Goal: Task Accomplishment & Management: Manage account settings

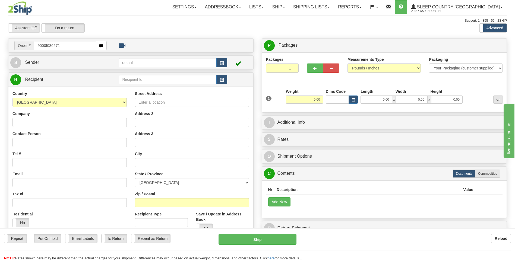
type input "9000I036271"
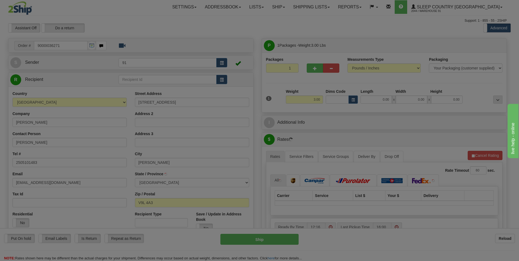
type input "NORTH COWICHAN"
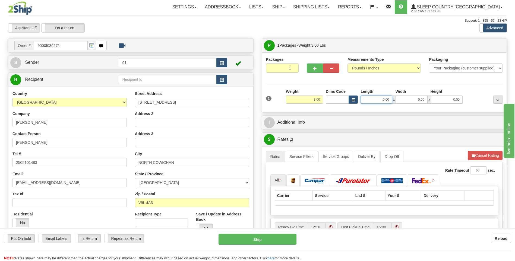
click at [378, 100] on input "0.00" at bounding box center [375, 99] width 31 height 8
type input "11.00"
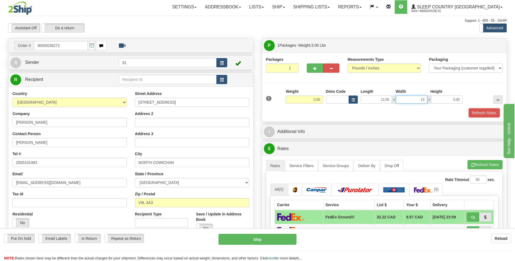
type input "13.00"
type input "4.00"
click at [486, 111] on button "Refresh Rates" at bounding box center [483, 112] width 31 height 9
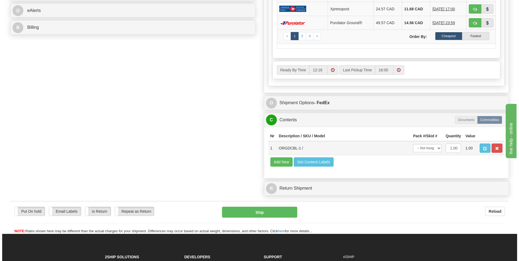
scroll to position [244, 0]
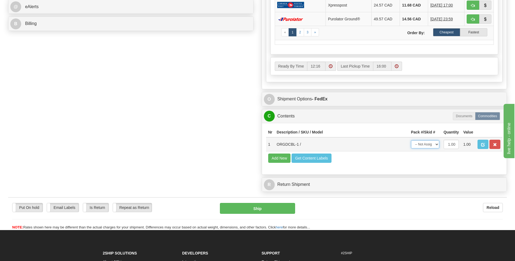
click at [418, 145] on select "-- Not Assigned -- Package 1" at bounding box center [425, 144] width 28 height 8
select select "0"
click at [411, 140] on select "-- Not Assigned -- Package 1" at bounding box center [425, 144] width 28 height 8
click at [262, 206] on button "Ship" at bounding box center [257, 208] width 75 height 11
type input "92"
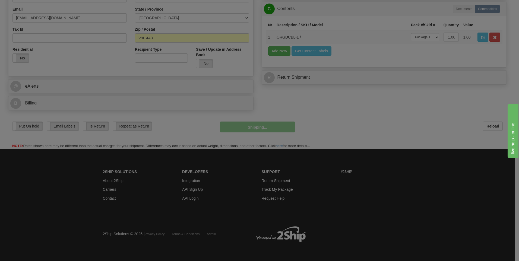
scroll to position [165, 0]
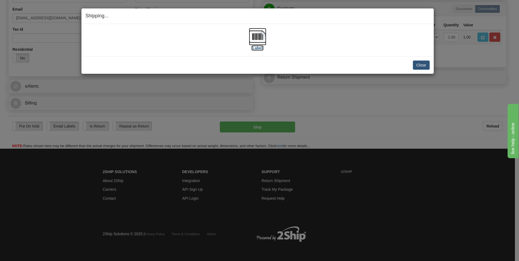
click at [263, 35] on img at bounding box center [257, 36] width 17 height 17
click at [419, 68] on button "Close" at bounding box center [421, 64] width 17 height 9
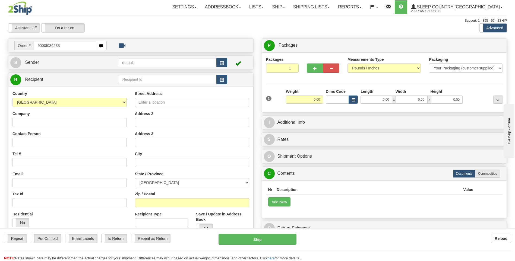
type input "9000I036233"
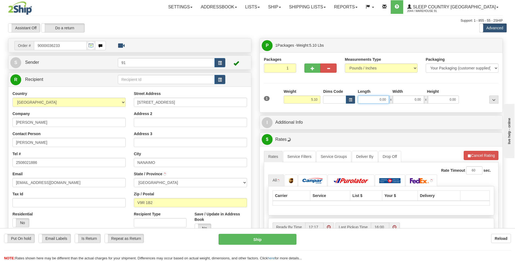
click at [371, 99] on input "0.00" at bounding box center [373, 99] width 31 height 8
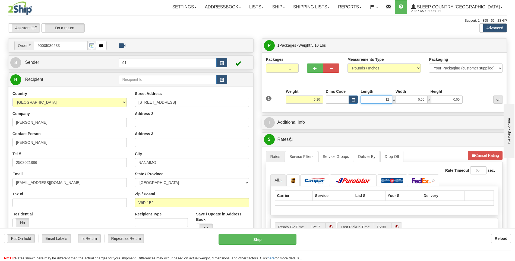
type input "12.00"
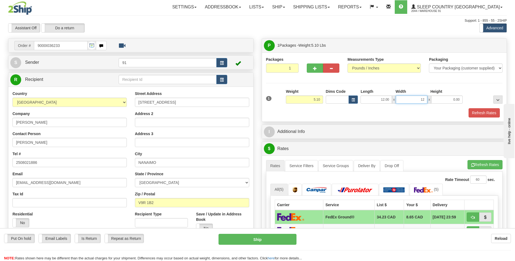
type input "12.00"
type input "23.00"
click at [476, 116] on button "Refresh Rates" at bounding box center [483, 112] width 31 height 9
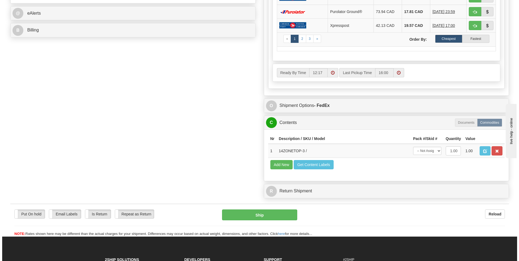
scroll to position [244, 0]
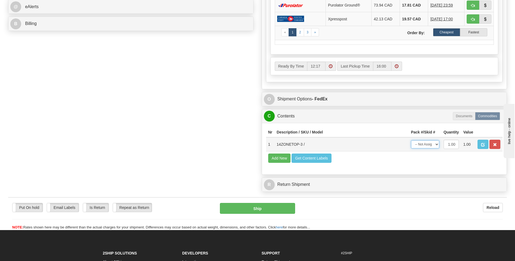
click at [428, 146] on select "-- Not Assigned -- Package 1" at bounding box center [425, 144] width 28 height 8
select select "0"
click at [411, 140] on select "-- Not Assigned -- Package 1" at bounding box center [425, 144] width 28 height 8
click at [253, 206] on button "Ship" at bounding box center [257, 208] width 75 height 11
type input "92"
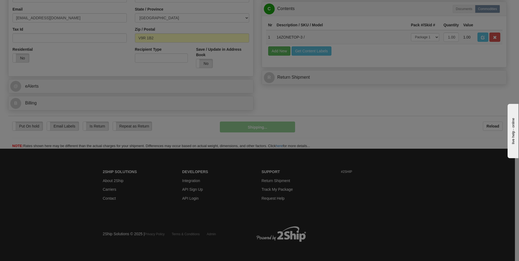
scroll to position [165, 0]
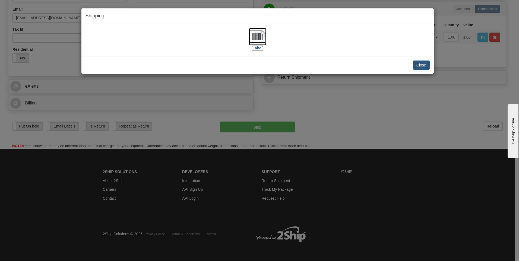
click at [261, 38] on img at bounding box center [257, 36] width 17 height 17
click at [418, 62] on button "Close" at bounding box center [421, 64] width 17 height 9
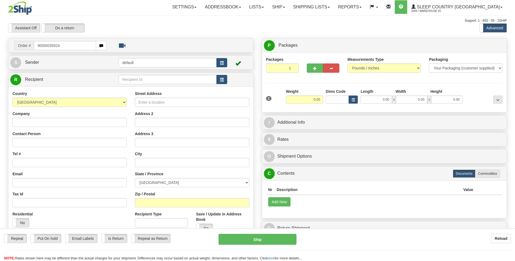
type input "9000I035924"
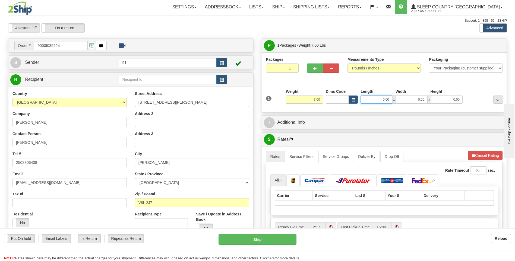
click at [371, 98] on input "0.00" at bounding box center [375, 99] width 31 height 8
type input "22.00"
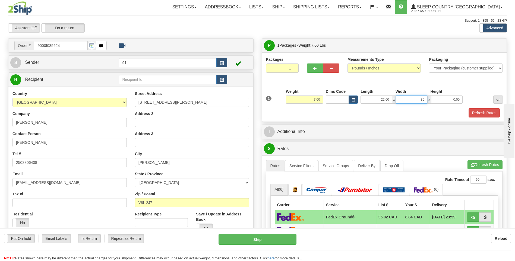
type input "30.00"
type input "8.00"
click at [471, 111] on button "Refresh Rates" at bounding box center [483, 112] width 31 height 9
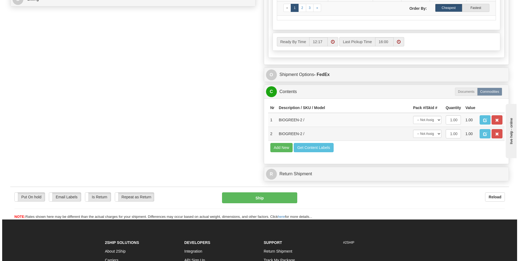
scroll to position [271, 0]
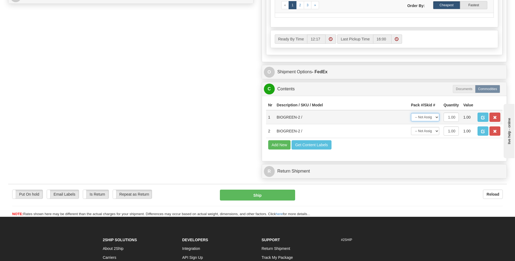
click at [433, 121] on select "-- Not Assigned -- Package 1" at bounding box center [425, 117] width 28 height 8
select select "0"
click at [411, 113] on select "-- Not Assigned -- Package 1" at bounding box center [425, 117] width 28 height 8
click at [426, 133] on select "-- Not Assigned -- Package 1" at bounding box center [425, 131] width 28 height 8
select select "0"
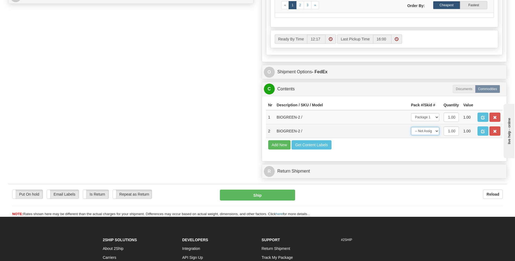
click at [411, 127] on select "-- Not Assigned -- Package 1" at bounding box center [425, 131] width 28 height 8
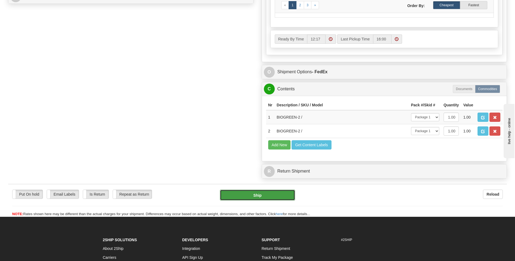
click at [269, 193] on button "Ship" at bounding box center [257, 195] width 75 height 11
type input "92"
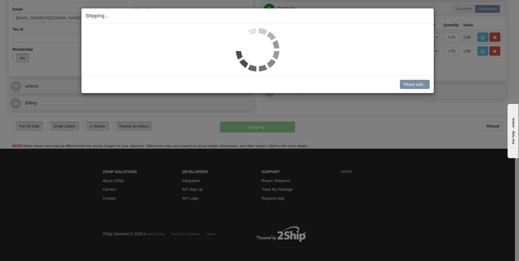
scroll to position [165, 0]
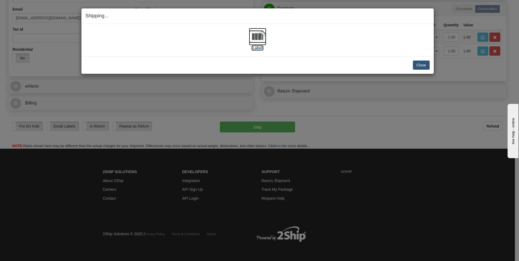
click at [257, 42] on img at bounding box center [257, 36] width 17 height 17
click at [419, 65] on button "Close" at bounding box center [421, 64] width 17 height 9
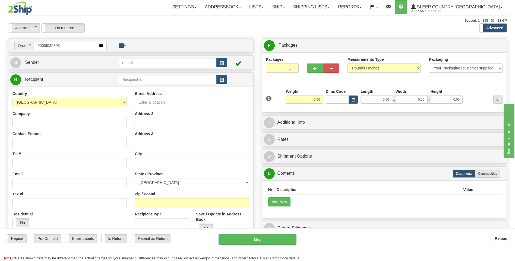
type input "9000I035803"
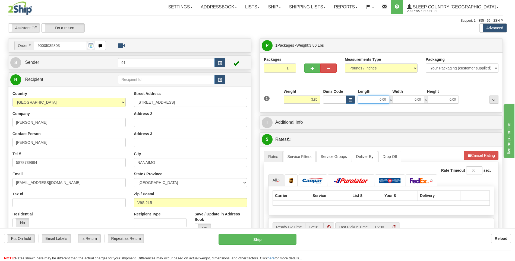
click at [375, 101] on input "0.00" at bounding box center [373, 99] width 31 height 8
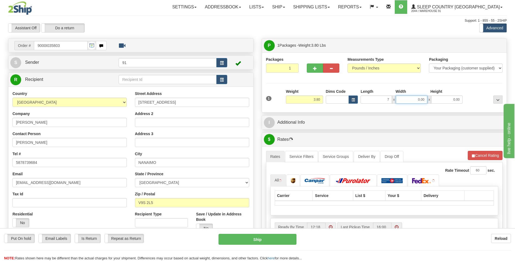
type input "7.00"
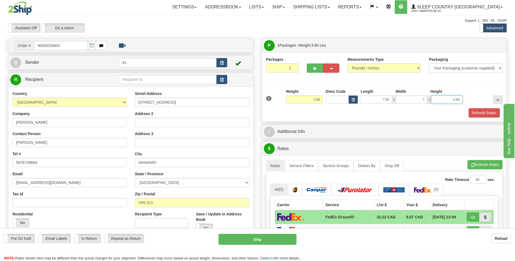
type input "7.00"
type input "15.00"
click at [479, 111] on button "Refresh Rates" at bounding box center [483, 112] width 31 height 9
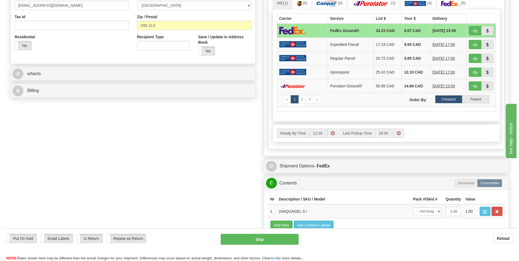
scroll to position [217, 0]
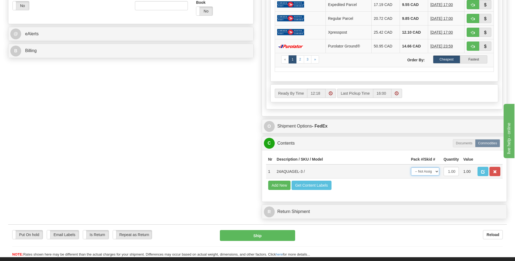
click at [432, 173] on select "-- Not Assigned -- Package 1" at bounding box center [425, 171] width 28 height 8
select select "0"
click at [411, 167] on select "-- Not Assigned -- Package 1" at bounding box center [425, 171] width 28 height 8
click at [260, 232] on button "Ship" at bounding box center [257, 235] width 75 height 11
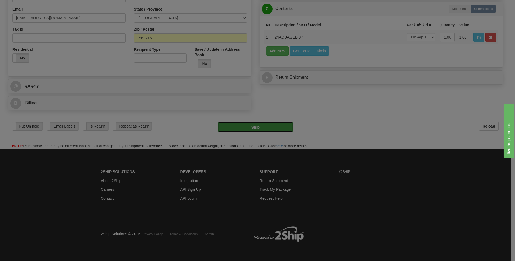
type input "92"
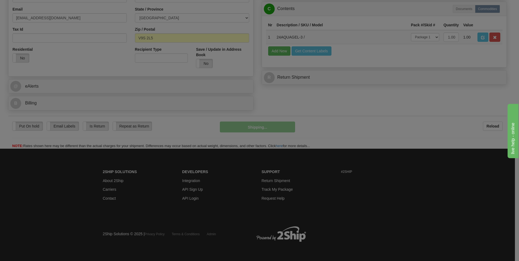
scroll to position [165, 0]
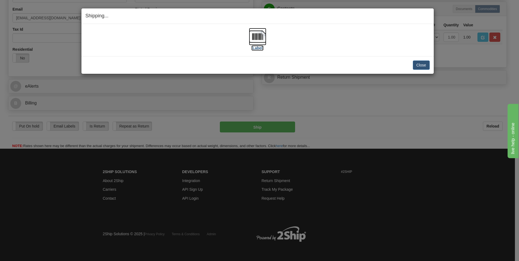
click at [254, 40] on img at bounding box center [257, 36] width 17 height 17
click at [426, 67] on button "Close" at bounding box center [421, 64] width 17 height 9
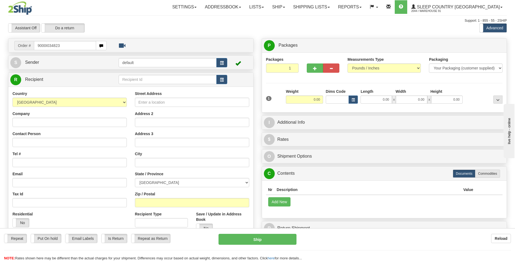
type input "9000I034823"
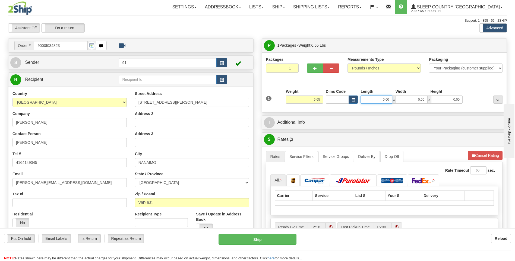
click at [371, 97] on input "0.00" at bounding box center [375, 99] width 31 height 8
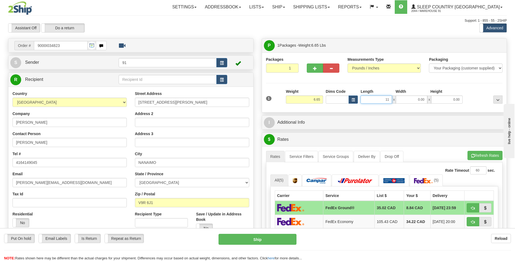
type input "11.00"
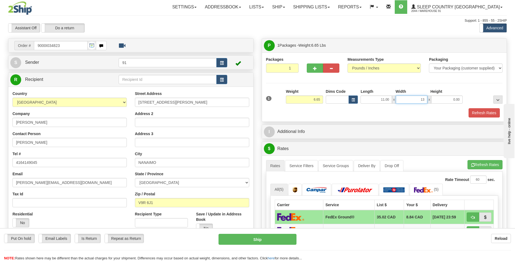
type input "13.00"
type input "5.00"
click at [474, 112] on button "Refresh Rates" at bounding box center [483, 112] width 31 height 9
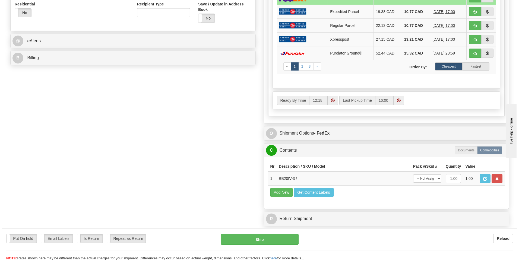
scroll to position [217, 0]
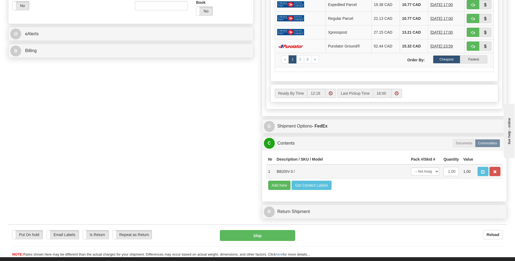
drag, startPoint x: 432, startPoint y: 166, endPoint x: 430, endPoint y: 170, distance: 4.3
click at [432, 167] on td "-- Not Assigned -- Package 1" at bounding box center [425, 171] width 33 height 14
click at [430, 170] on select "-- Not Assigned -- Package 1" at bounding box center [425, 171] width 28 height 8
select select "0"
click at [411, 167] on select "-- Not Assigned -- Package 1" at bounding box center [425, 171] width 28 height 8
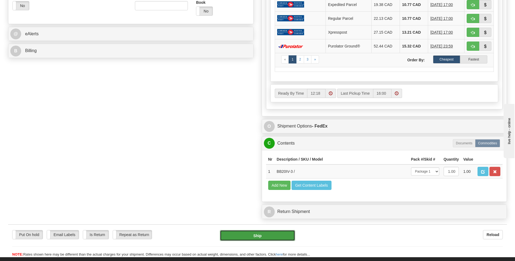
click at [260, 235] on button "Ship" at bounding box center [257, 235] width 75 height 11
type input "92"
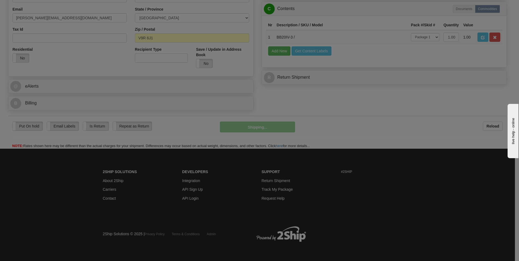
scroll to position [165, 0]
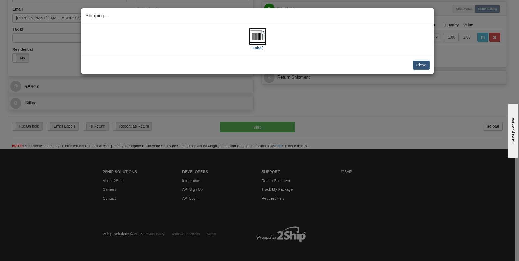
click at [258, 36] on img at bounding box center [257, 36] width 17 height 17
click at [420, 65] on button "Close" at bounding box center [421, 64] width 17 height 9
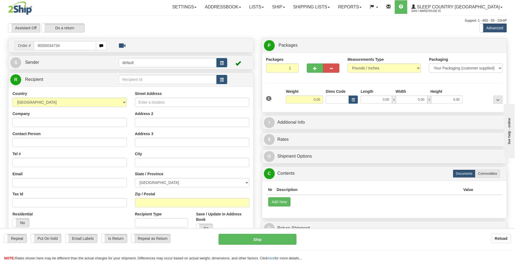
type input "9000I034734"
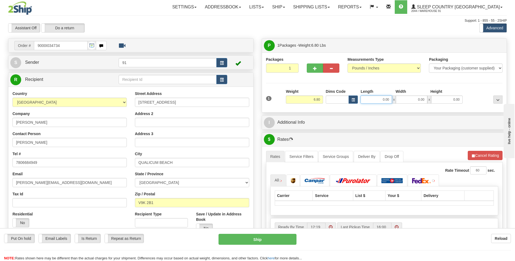
click at [378, 101] on input "0.00" at bounding box center [375, 99] width 31 height 8
type input "8.00"
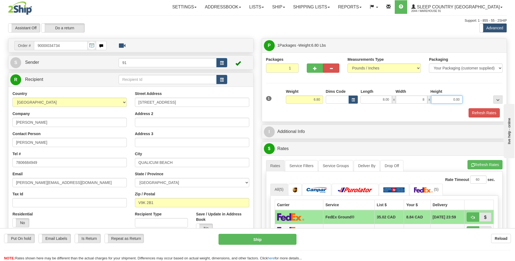
type input "8.00"
type input "19.00"
click at [480, 113] on button "Refresh Rates" at bounding box center [483, 112] width 31 height 9
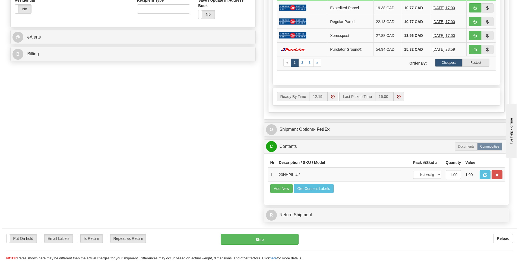
scroll to position [217, 0]
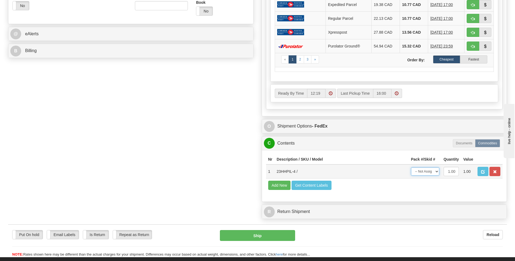
click at [432, 174] on select "-- Not Assigned -- Package 1" at bounding box center [425, 171] width 28 height 8
select select "0"
click at [411, 167] on select "-- Not Assigned -- Package 1" at bounding box center [425, 171] width 28 height 8
click at [272, 235] on button "Ship" at bounding box center [257, 235] width 75 height 11
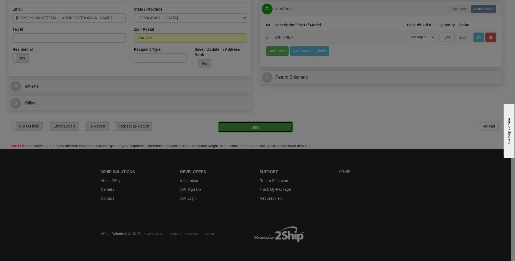
type input "92"
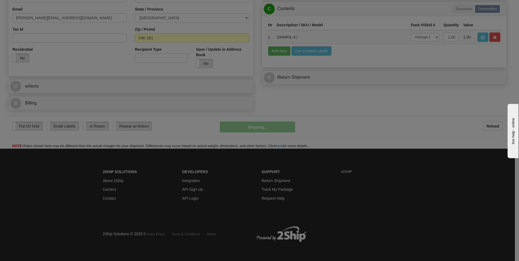
scroll to position [165, 0]
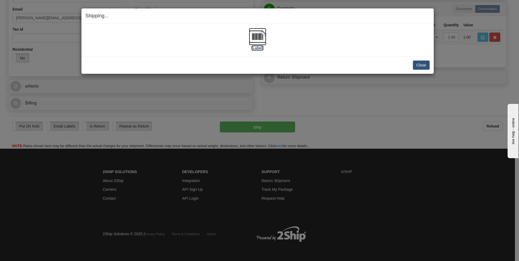
click at [258, 43] on img at bounding box center [257, 36] width 17 height 17
click at [422, 64] on button "Close" at bounding box center [421, 64] width 17 height 9
click at [423, 66] on button "Close" at bounding box center [421, 64] width 17 height 9
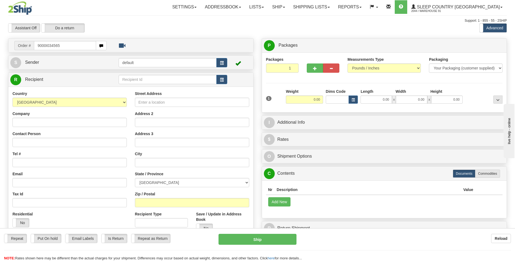
type input "9000I034565"
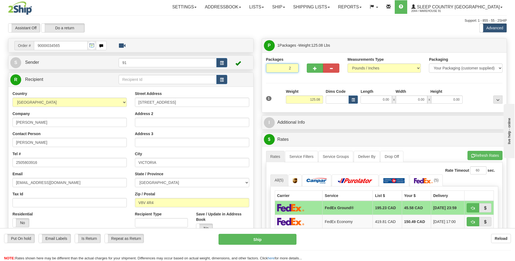
type input "2"
click at [293, 68] on input "2" at bounding box center [282, 67] width 33 height 9
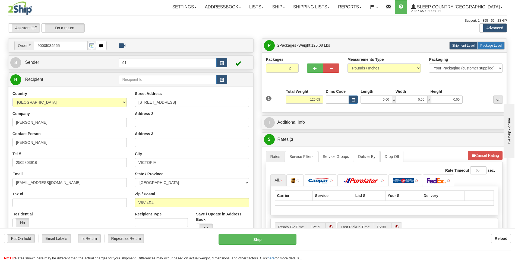
click at [489, 45] on span "Package Level" at bounding box center [490, 46] width 21 height 4
radio input "true"
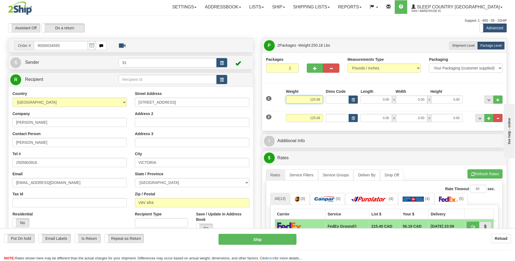
drag, startPoint x: 320, startPoint y: 99, endPoint x: 296, endPoint y: 103, distance: 24.1
click at [296, 103] on input "125.08" at bounding box center [304, 99] width 37 height 8
type input "75.08"
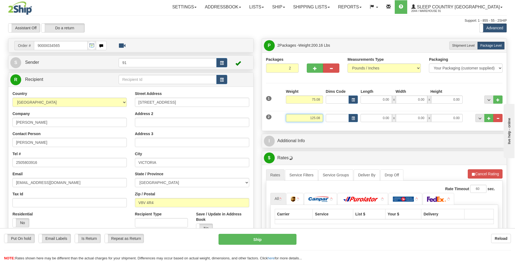
drag, startPoint x: 322, startPoint y: 116, endPoint x: 282, endPoint y: 117, distance: 40.2
click at [282, 117] on div "2 Weight 125.08 Dims Code Length Width 0.00" at bounding box center [383, 117] width 239 height 18
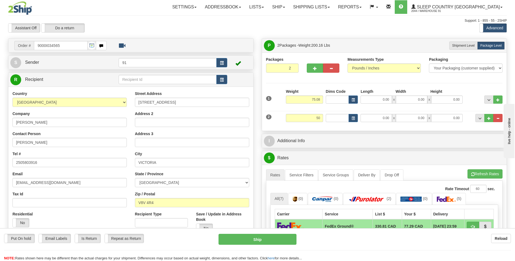
click at [336, 134] on div "I Additional Info" at bounding box center [384, 141] width 245 height 14
type input "50.00"
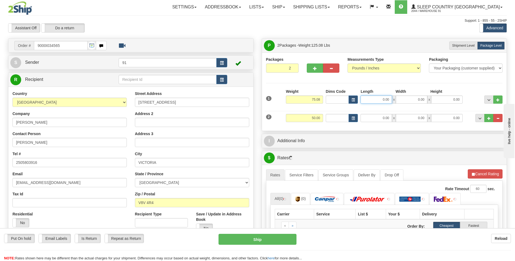
click at [374, 101] on input "0.00" at bounding box center [375, 99] width 31 height 8
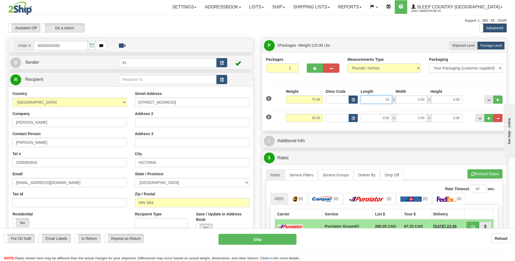
type input "18.00"
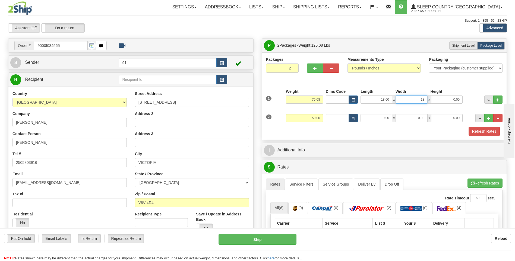
type input "18.00"
type input "42.00"
click at [364, 120] on input "0.00" at bounding box center [375, 118] width 31 height 8
type input "9.00"
type input "15.00"
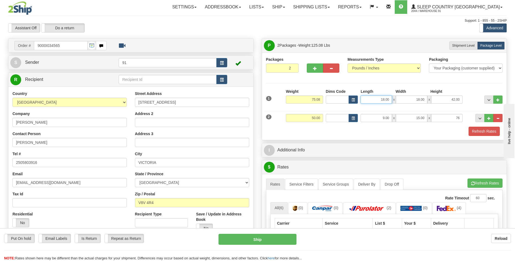
type input "76.00"
drag, startPoint x: 383, startPoint y: 100, endPoint x: 358, endPoint y: 100, distance: 25.5
click at [358, 100] on div "Dims Code Length Width Height x" at bounding box center [393, 96] width 139 height 15
click at [447, 106] on div "1 Weight 75.08 Dims Code x x" at bounding box center [383, 98] width 239 height 19
drag, startPoint x: 391, startPoint y: 119, endPoint x: 370, endPoint y: 119, distance: 21.2
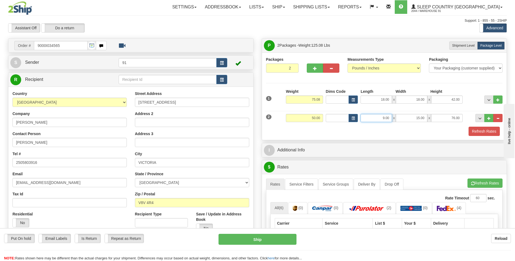
click at [370, 119] on input "9.00" at bounding box center [375, 118] width 31 height 8
type input "76.00"
click at [449, 119] on input "76.00" at bounding box center [446, 118] width 31 height 8
drag, startPoint x: 460, startPoint y: 118, endPoint x: 415, endPoint y: 118, distance: 44.5
click at [415, 118] on div "76.00 x 15.00 x 76.00" at bounding box center [411, 118] width 102 height 8
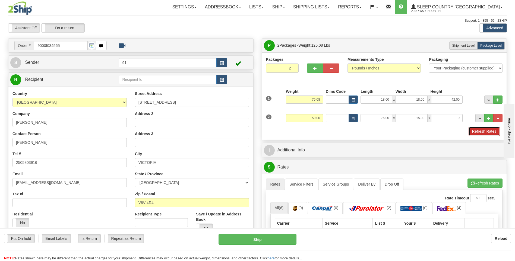
type input "9.00"
click at [482, 131] on button "Refresh Rates" at bounding box center [483, 131] width 31 height 9
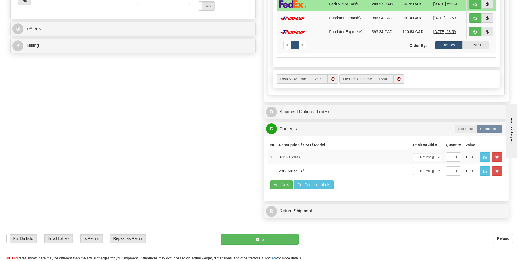
scroll to position [244, 0]
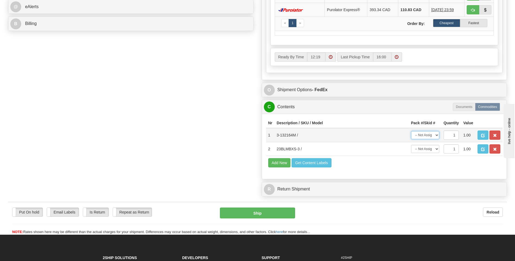
click at [435, 134] on select "-- Not Assigned -- Package 1 Package 2" at bounding box center [425, 135] width 28 height 8
click at [432, 136] on select "-- Not Assigned -- Package 1 Package 2" at bounding box center [425, 135] width 28 height 8
select select "0"
click at [411, 131] on select "-- Not Assigned -- Package 1 Package 2" at bounding box center [425, 135] width 28 height 8
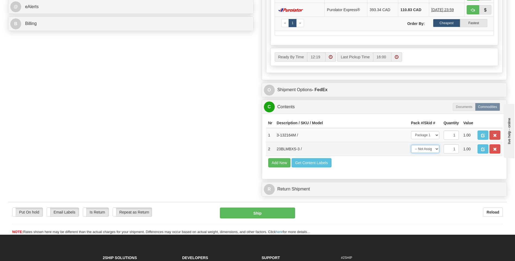
click at [426, 149] on select "-- Not Assigned -- Package 1 Package 2" at bounding box center [425, 149] width 28 height 8
select select "1"
click at [411, 145] on select "-- Not Assigned -- Package 1 Package 2" at bounding box center [425, 149] width 28 height 8
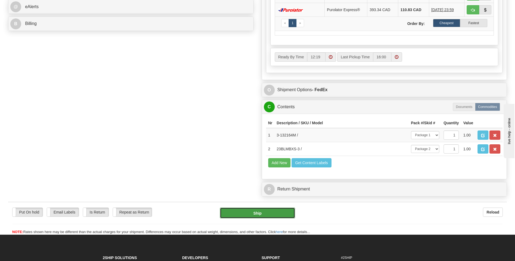
click at [278, 211] on button "Ship" at bounding box center [257, 213] width 75 height 11
type input "92"
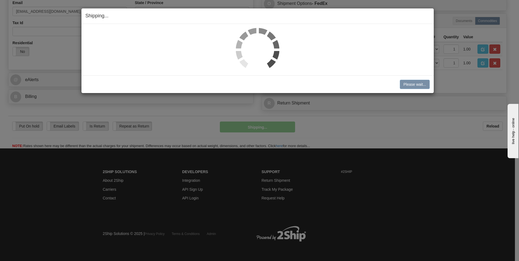
scroll to position [171, 0]
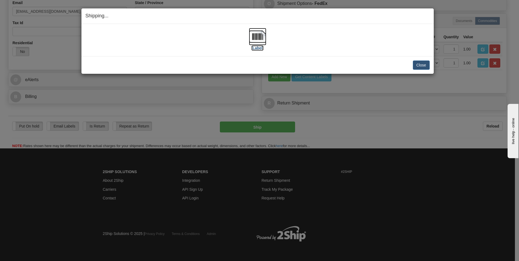
click at [259, 42] on img at bounding box center [257, 36] width 17 height 17
click at [422, 66] on button "Close" at bounding box center [421, 64] width 17 height 9
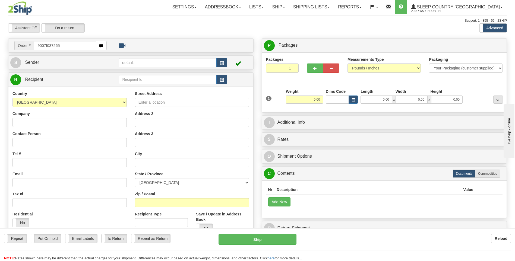
type input "9007I037265"
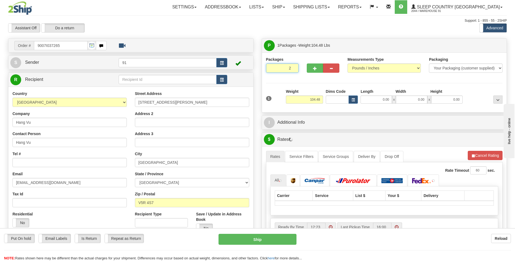
click at [294, 67] on input "2" at bounding box center [282, 67] width 33 height 9
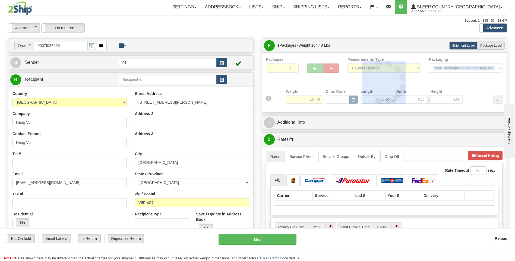
click at [294, 67] on div at bounding box center [384, 83] width 237 height 52
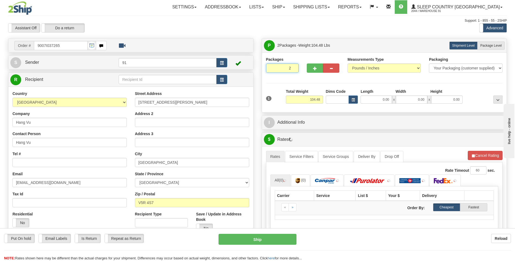
drag, startPoint x: 294, startPoint y: 67, endPoint x: 297, endPoint y: 67, distance: 3.3
click at [294, 67] on input "2" at bounding box center [282, 67] width 33 height 9
type input "3"
click at [293, 67] on input "3" at bounding box center [282, 67] width 33 height 9
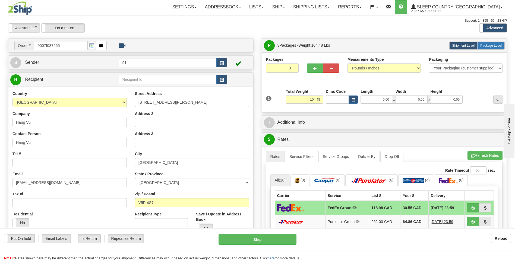
click at [489, 49] on label "Package Level Pack.." at bounding box center [490, 46] width 27 height 8
radio input "true"
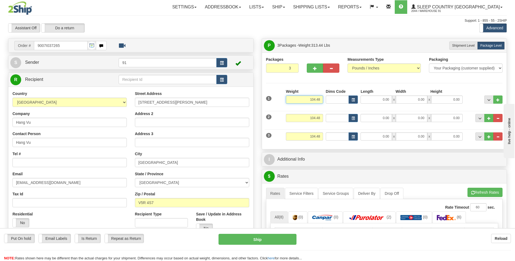
drag, startPoint x: 321, startPoint y: 99, endPoint x: 304, endPoint y: 98, distance: 17.4
click at [304, 98] on input "104.48" at bounding box center [304, 99] width 37 height 8
type input "38.48"
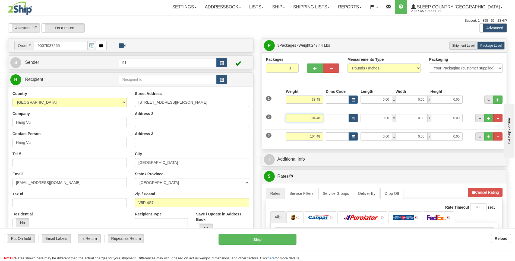
drag, startPoint x: 321, startPoint y: 118, endPoint x: 292, endPoint y: 121, distance: 29.2
click at [293, 121] on input "104.48" at bounding box center [304, 118] width 37 height 8
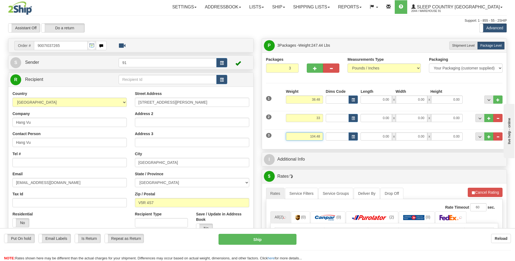
type input "33.00"
drag, startPoint x: 321, startPoint y: 136, endPoint x: 297, endPoint y: 136, distance: 24.1
click at [297, 136] on input "104.48" at bounding box center [304, 136] width 37 height 8
type input "33"
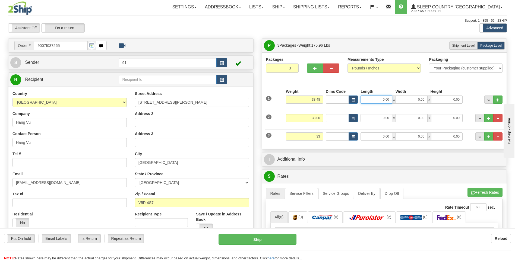
click at [377, 98] on input "0.00" at bounding box center [375, 99] width 31 height 8
type input "33.00"
type input "53.00"
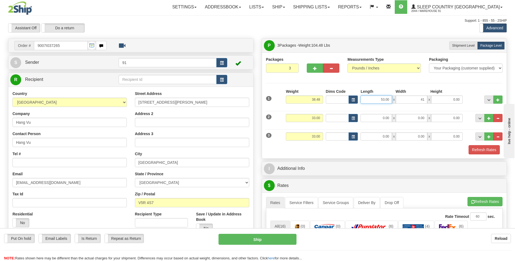
type input "41.00"
click at [385, 101] on input "53.00" at bounding box center [375, 99] width 31 height 8
drag, startPoint x: 425, startPoint y: 100, endPoint x: 402, endPoint y: 101, distance: 22.8
click at [402, 101] on input "41.00" at bounding box center [411, 99] width 31 height 8
drag, startPoint x: 387, startPoint y: 100, endPoint x: 367, endPoint y: 99, distance: 20.4
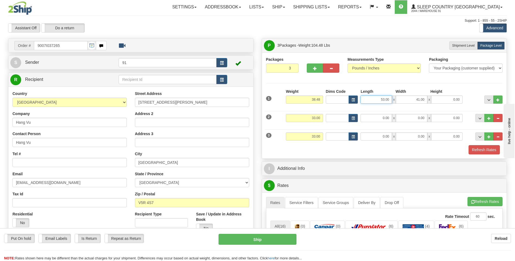
click at [367, 99] on input "53.00" at bounding box center [375, 99] width 31 height 8
type input "0.00"
click at [421, 100] on input "41.00" at bounding box center [411, 99] width 31 height 8
type input "0.00"
click at [381, 102] on input "0.00" at bounding box center [375, 99] width 31 height 8
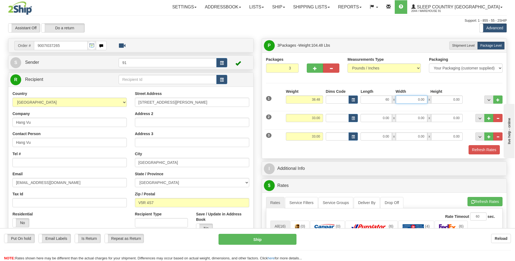
type input "60.00"
type input "41.00"
type input "5.00"
click at [362, 120] on input "0.00" at bounding box center [375, 118] width 31 height 8
type input "78.00"
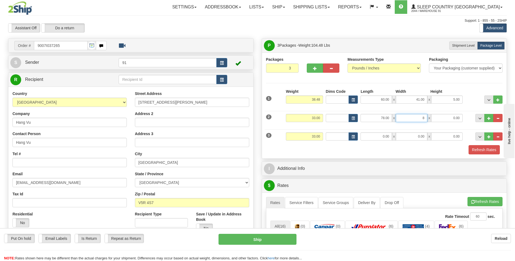
type input "8.00"
type input "6.00"
click at [370, 133] on input "0.00" at bounding box center [375, 136] width 31 height 8
type input "57.00"
type input "6.00"
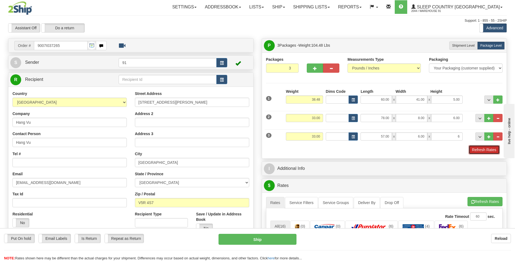
type input "6.00"
click at [478, 149] on button "Refresh Rates" at bounding box center [483, 149] width 31 height 9
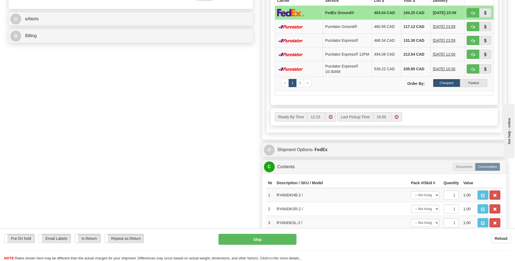
scroll to position [271, 0]
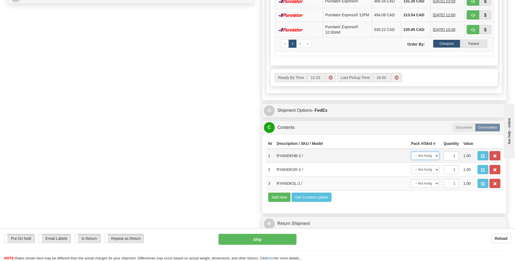
click at [425, 158] on select "-- Not Assigned -- Package 1 Package 2 Package 3" at bounding box center [425, 156] width 28 height 8
select select "0"
click at [411, 153] on select "-- Not Assigned -- Package 1 Package 2 Package 3" at bounding box center [425, 156] width 28 height 8
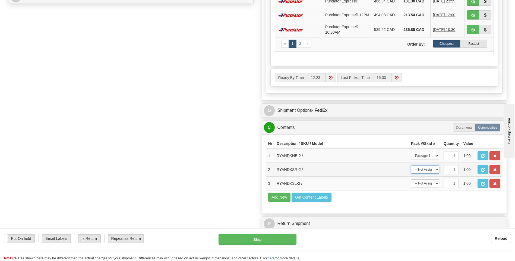
click at [428, 171] on select "-- Not Assigned -- Package 1 Package 2 Package 3" at bounding box center [425, 169] width 28 height 8
select select "1"
click at [411, 167] on select "-- Not Assigned -- Package 1 Package 2 Package 3" at bounding box center [425, 169] width 28 height 8
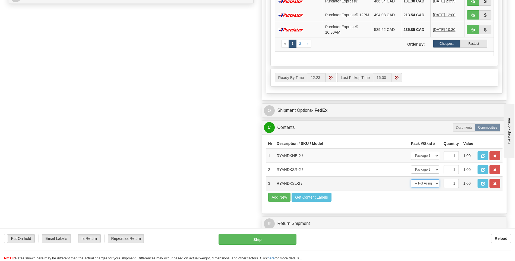
click at [427, 186] on select "-- Not Assigned -- Package 1 Package 2 Package 3" at bounding box center [425, 183] width 28 height 8
select select "2"
click at [411, 181] on select "-- Not Assigned -- Package 1 Package 2 Package 3" at bounding box center [425, 183] width 28 height 8
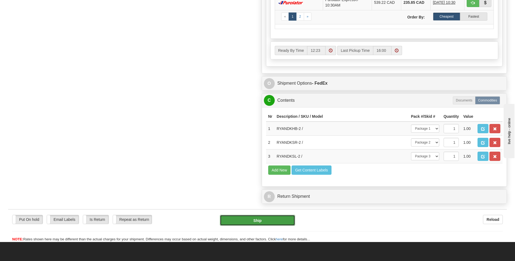
click at [257, 219] on button "Ship" at bounding box center [257, 220] width 75 height 11
type input "92"
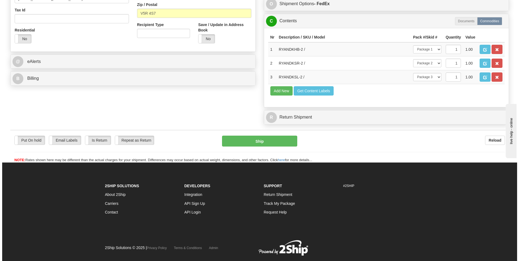
scroll to position [122, 0]
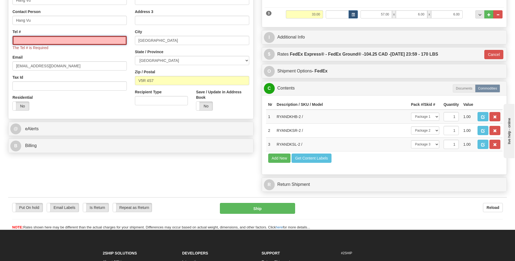
click at [50, 41] on input "Tel #" at bounding box center [69, 40] width 114 height 9
type input "2504752755"
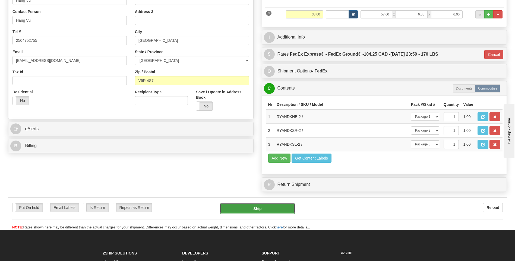
click at [254, 206] on button "Ship" at bounding box center [257, 208] width 75 height 11
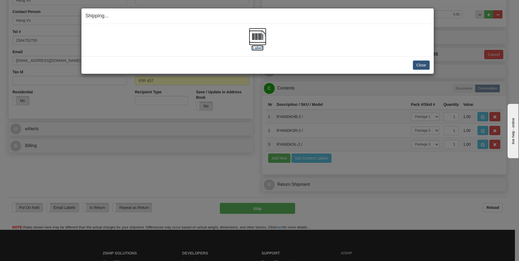
click at [253, 37] on img at bounding box center [257, 36] width 17 height 17
click at [423, 65] on button "Close" at bounding box center [421, 64] width 17 height 9
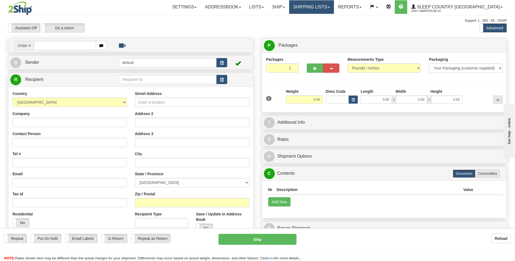
click at [334, 7] on link "Shipping lists" at bounding box center [311, 7] width 45 height 14
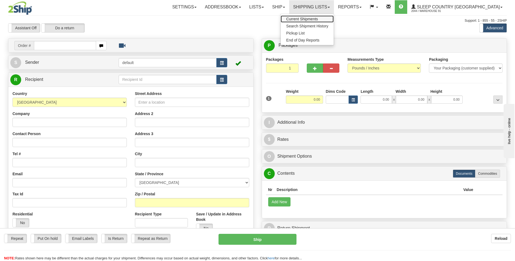
click at [318, 19] on span "Current Shipments" at bounding box center [302, 19] width 32 height 4
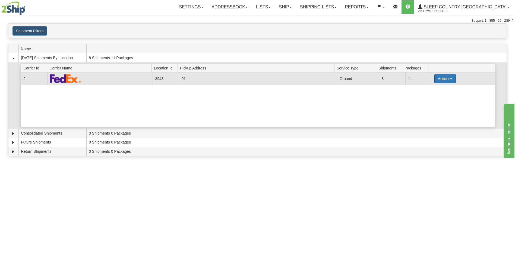
click at [444, 77] on button "Actions" at bounding box center [445, 78] width 22 height 9
click at [433, 97] on link "Close" at bounding box center [433, 96] width 43 height 7
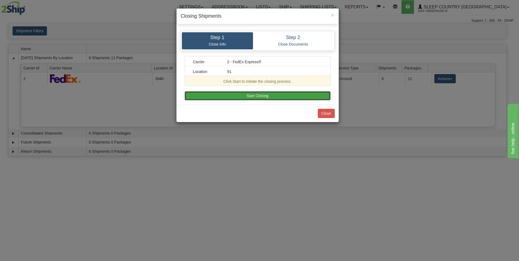
click at [277, 93] on button "Start Closing" at bounding box center [257, 95] width 146 height 9
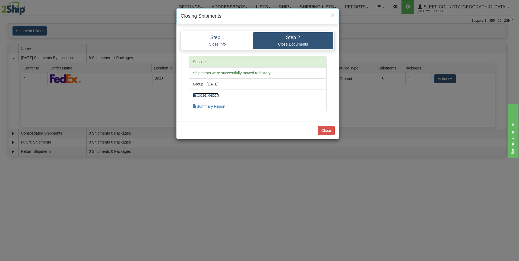
click at [211, 93] on link "Close Report" at bounding box center [206, 95] width 26 height 4
click at [212, 107] on link "Summary Report" at bounding box center [209, 106] width 33 height 4
click at [331, 133] on button "Close" at bounding box center [326, 130] width 17 height 9
